Goal: Find specific page/section: Find specific page/section

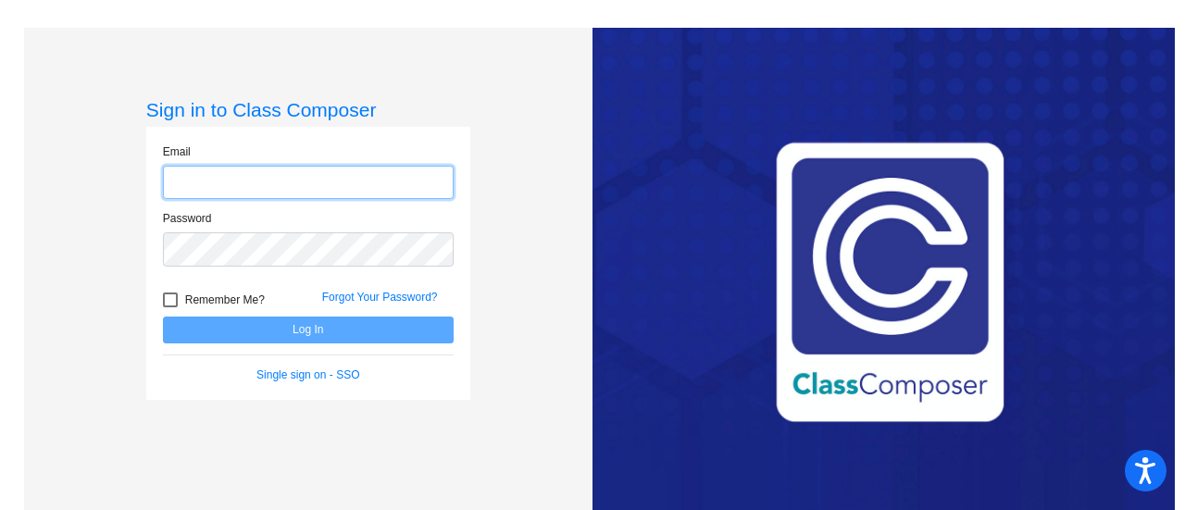
type input "[PERSON_NAME][EMAIL_ADDRESS][PERSON_NAME][DOMAIN_NAME]"
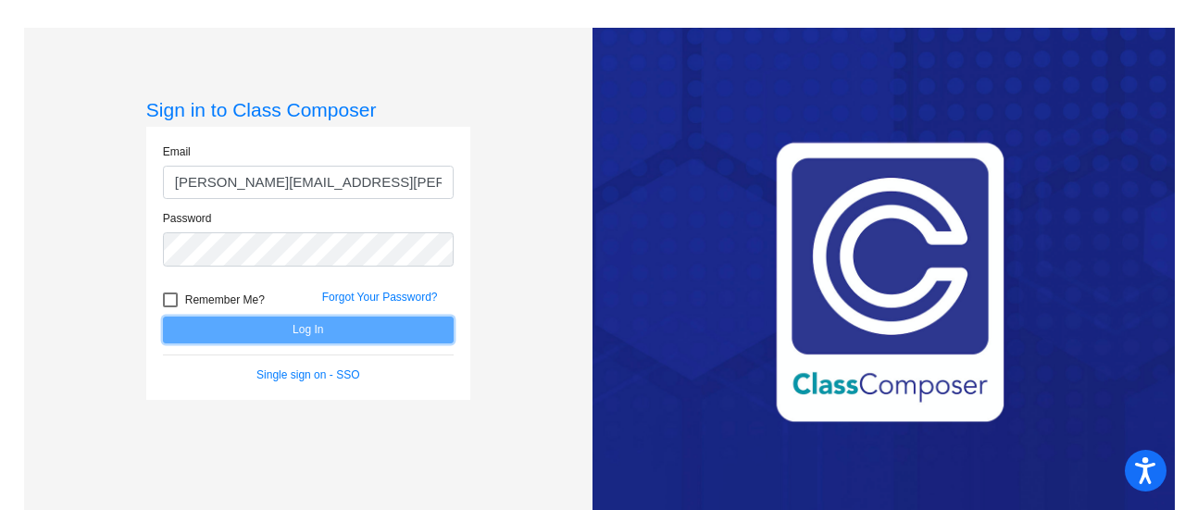
click at [435, 334] on button "Log In" at bounding box center [308, 330] width 291 height 27
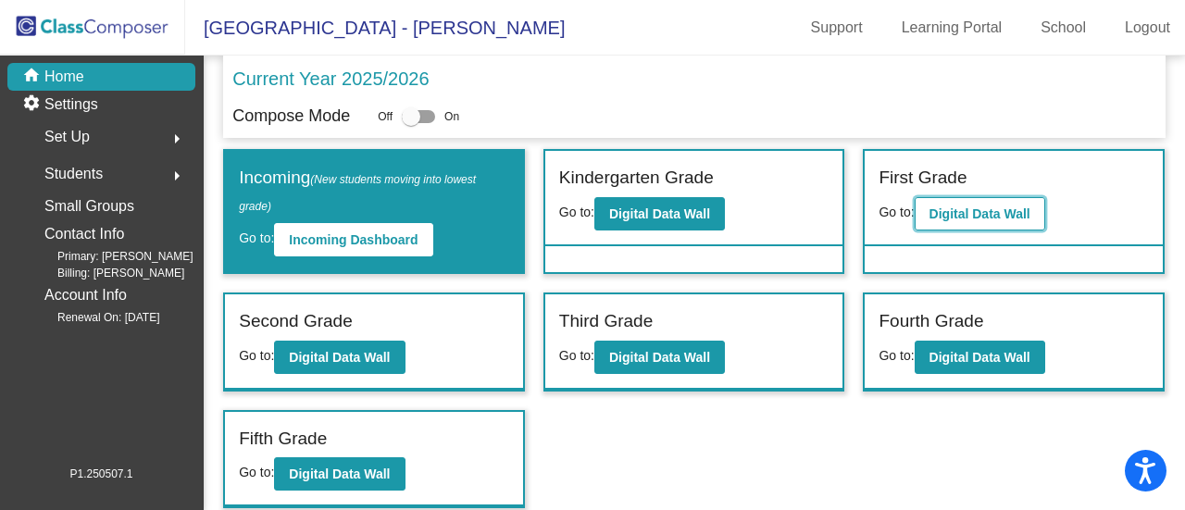
click at [1000, 210] on b "Digital Data Wall" at bounding box center [979, 213] width 101 height 15
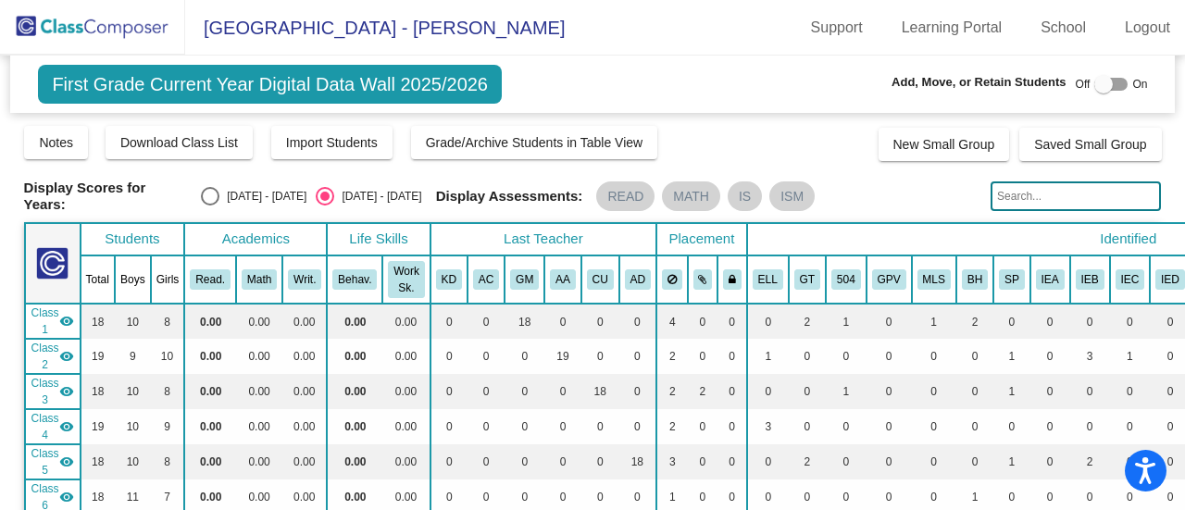
click at [166, 90] on span "First Grade Current Year Digital Data Wall 2025/2026" at bounding box center [270, 84] width 464 height 39
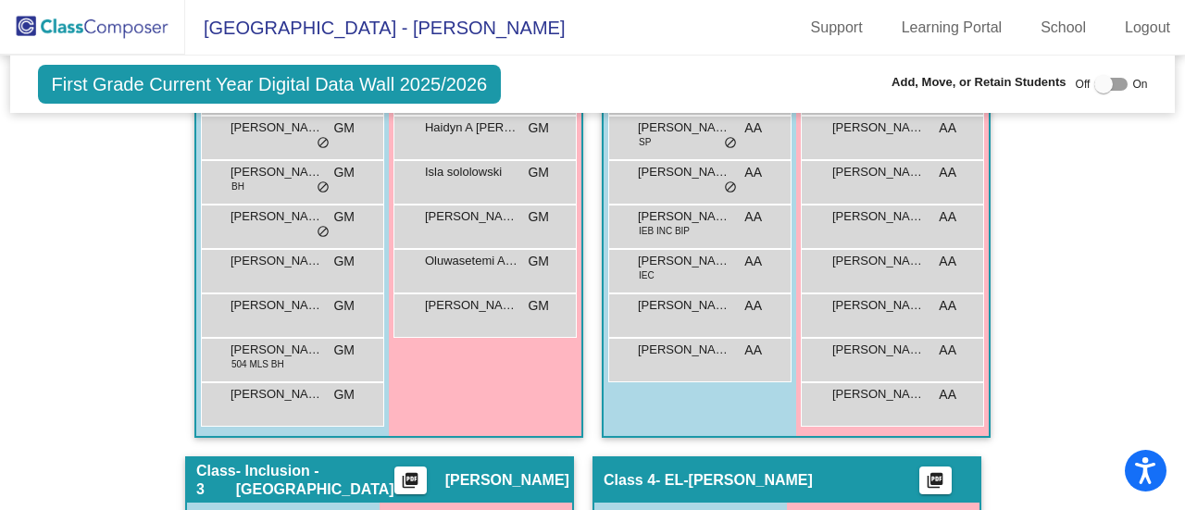
scroll to position [741, 0]
